Goal: Information Seeking & Learning: Find specific fact

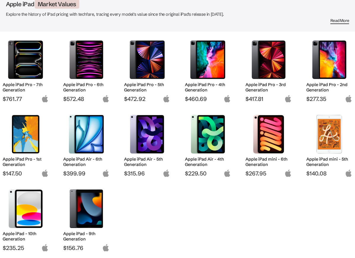
scroll to position [51, 0]
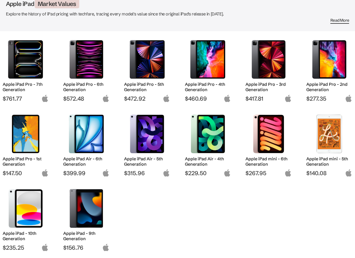
click at [18, 78] on img at bounding box center [25, 59] width 37 height 39
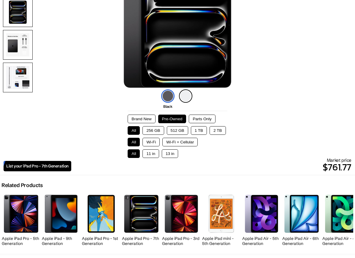
scroll to position [98, 0]
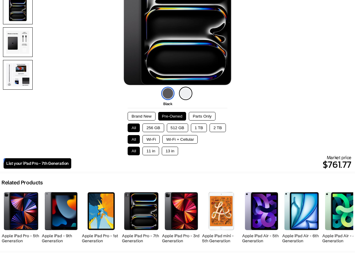
click at [198, 131] on button "1 TB" at bounding box center [199, 127] width 16 height 9
click at [139, 120] on button "Brand New" at bounding box center [142, 116] width 28 height 9
click at [182, 142] on button "Wi-Fi + Cellular" at bounding box center [179, 139] width 35 height 9
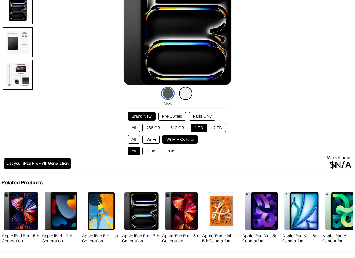
click at [167, 155] on button "13 in" at bounding box center [170, 151] width 16 height 9
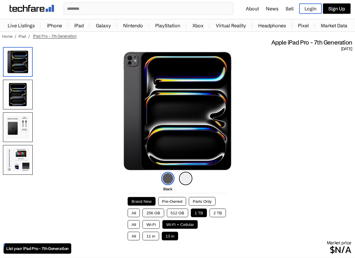
scroll to position [47, 0]
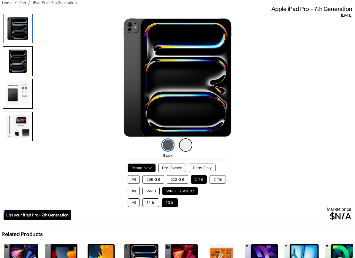
click at [166, 170] on button "Pre-Owned" at bounding box center [172, 168] width 28 height 9
click at [147, 207] on button "11 in" at bounding box center [150, 202] width 16 height 9
click at [163, 207] on button "13 in" at bounding box center [170, 202] width 16 height 9
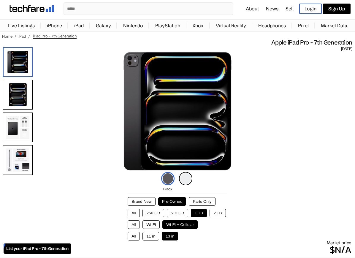
scroll to position [0, 0]
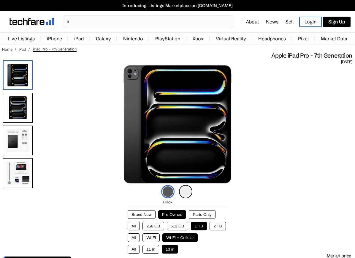
click at [32, 23] on img at bounding box center [31, 21] width 45 height 7
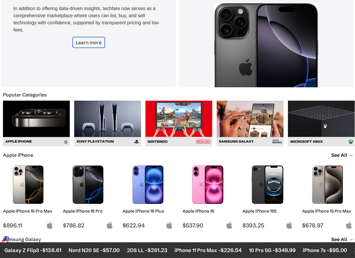
scroll to position [177, 0]
